Goal: Task Accomplishment & Management: Complete application form

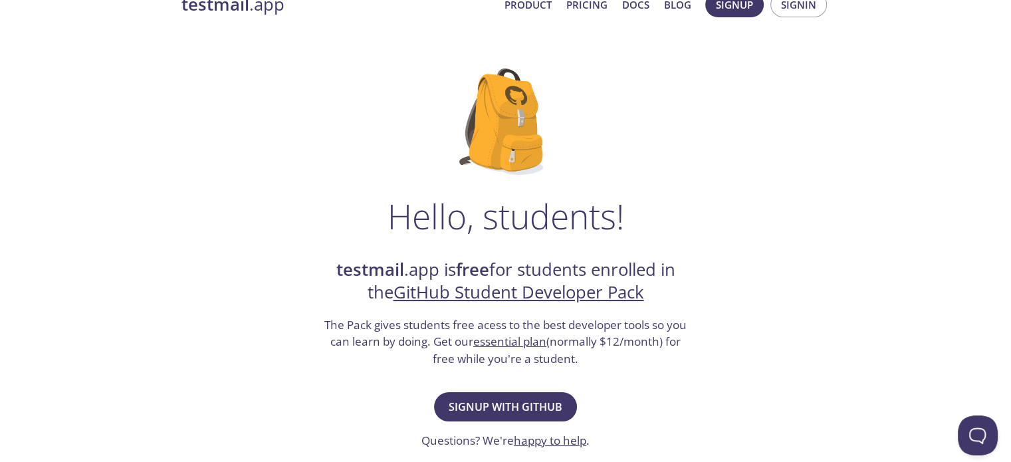
scroll to position [133, 0]
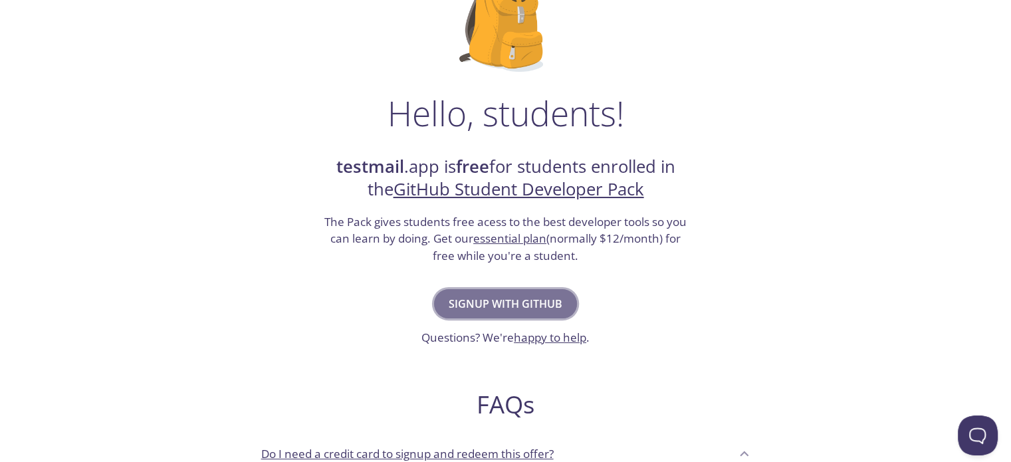
click at [504, 306] on span "Signup with GitHub" at bounding box center [506, 303] width 114 height 19
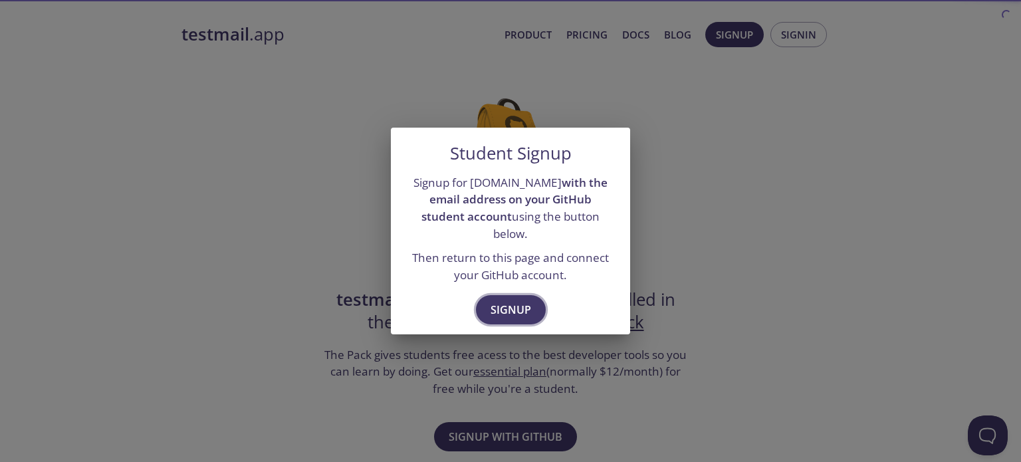
click at [510, 300] on span "Signup" at bounding box center [510, 309] width 41 height 19
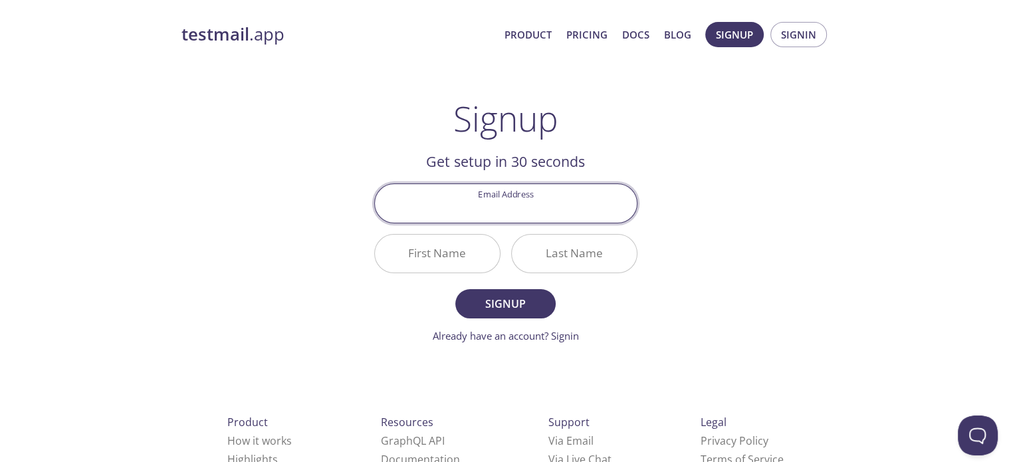
click at [524, 202] on input "Email Address" at bounding box center [506, 203] width 262 height 38
type input "[EMAIL_ADDRESS][DOMAIN_NAME]"
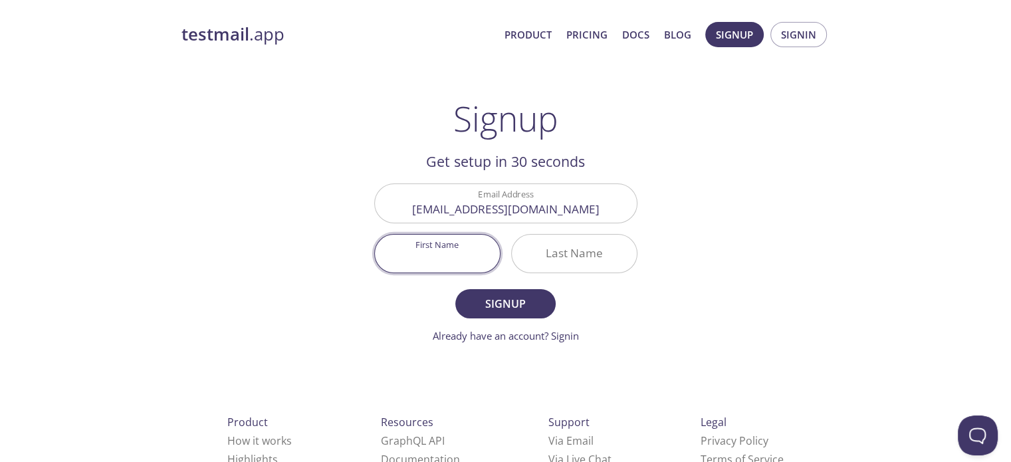
click at [435, 252] on input "First Name" at bounding box center [437, 254] width 125 height 38
type input "[GEOGRAPHIC_DATA]"
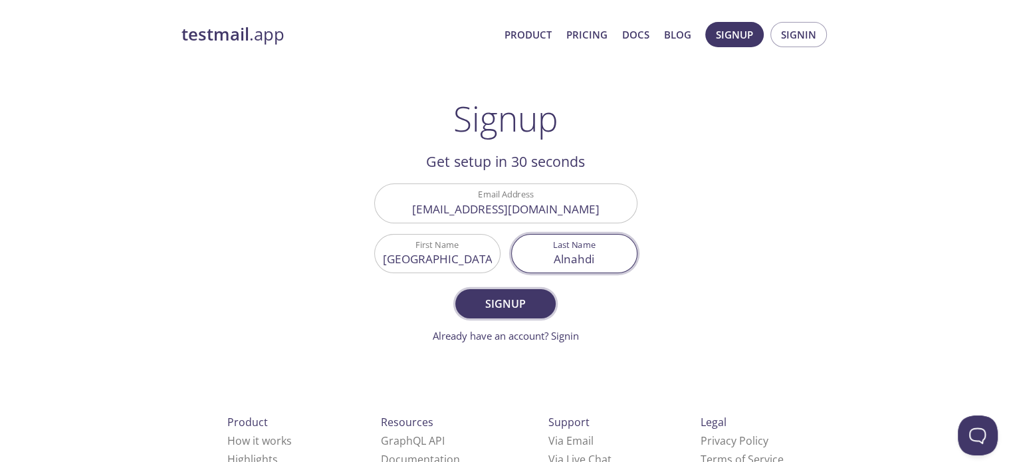
type input "Alnahdi"
click at [526, 302] on span "Signup" at bounding box center [505, 303] width 70 height 19
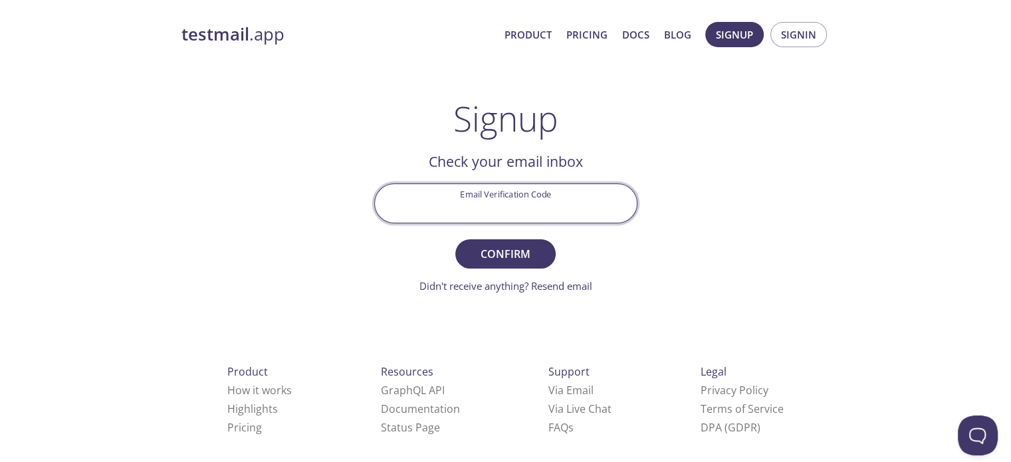
click at [522, 203] on input "Email Verification Code" at bounding box center [506, 203] width 262 height 38
paste input "UMJYNHY"
type input "UMJYNHY"
click at [455, 239] on button "Confirm" at bounding box center [505, 253] width 100 height 29
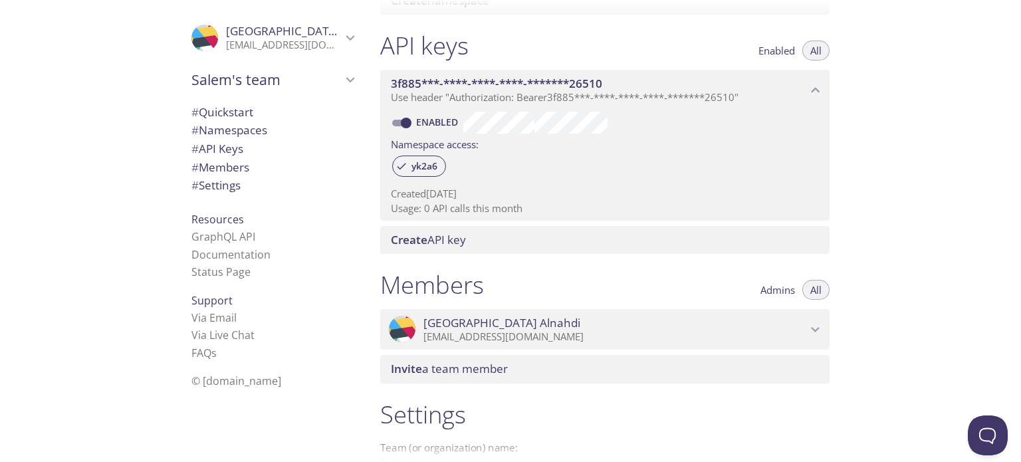
scroll to position [483, 0]
